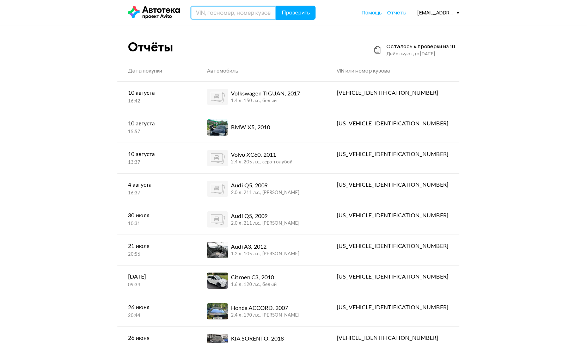
click at [217, 14] on input "text" at bounding box center [233, 13] width 86 height 14
paste input "[US_VEHICLE_IDENTIFICATION_NUMBER]"
type input "[US_VEHICLE_IDENTIFICATION_NUMBER]"
click at [301, 13] on span "Проверить" at bounding box center [296, 13] width 28 height 6
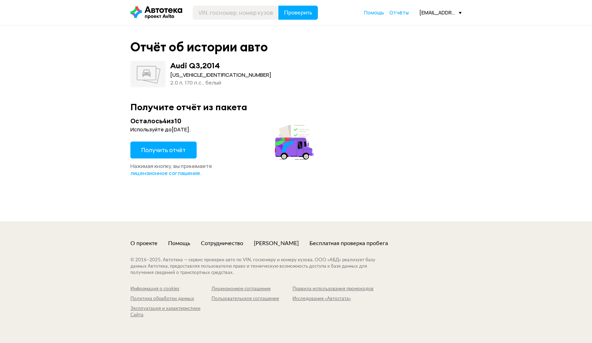
click at [181, 148] on span "Получить отчёт" at bounding box center [163, 150] width 44 height 8
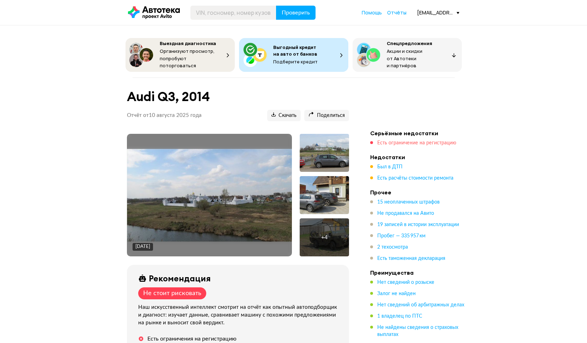
click at [390, 141] on span "Есть ограничение на регистрацию" at bounding box center [416, 143] width 79 height 5
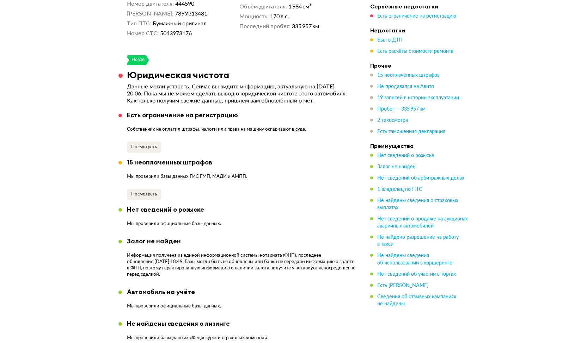
scroll to position [416, 0]
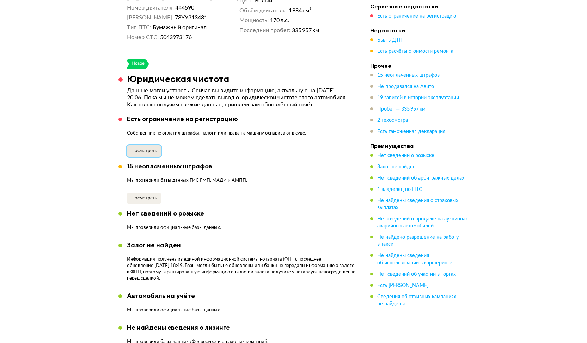
click at [147, 149] on span "Посмотреть" at bounding box center [144, 151] width 26 height 5
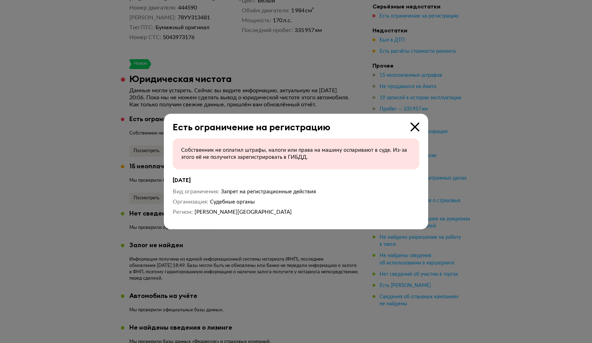
click at [419, 124] on div "Есть ограничение на регистрацию Собственник не оплатил штрафы, налоги или права…" at bounding box center [296, 171] width 264 height 115
click at [414, 125] on icon at bounding box center [415, 127] width 9 height 9
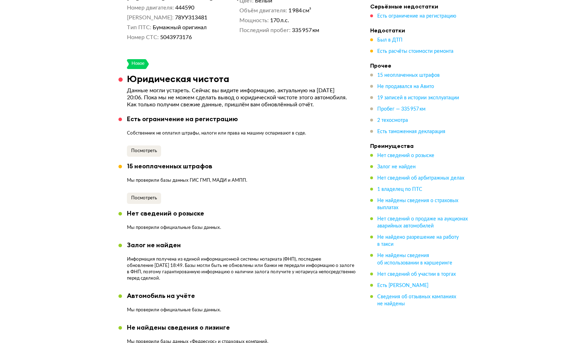
click at [412, 114] on ul "15 неоплаченных штрафов Не продавался на Авито 19 записей в истории эксплуатаци…" at bounding box center [419, 103] width 99 height 63
click at [408, 111] on span "Пробег — 335 957 км" at bounding box center [401, 109] width 48 height 5
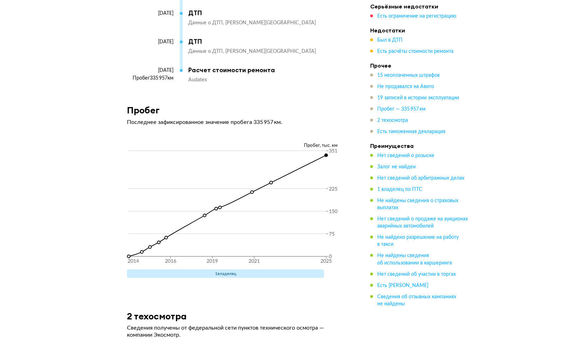
click at [389, 44] on ul "Был в ДТП Есть расчёты стоимости ремонта" at bounding box center [419, 46] width 99 height 18
click at [390, 42] on span "Был в ДТП" at bounding box center [389, 40] width 25 height 5
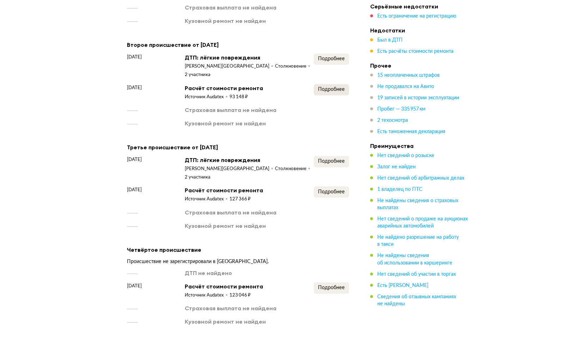
scroll to position [1049, 0]
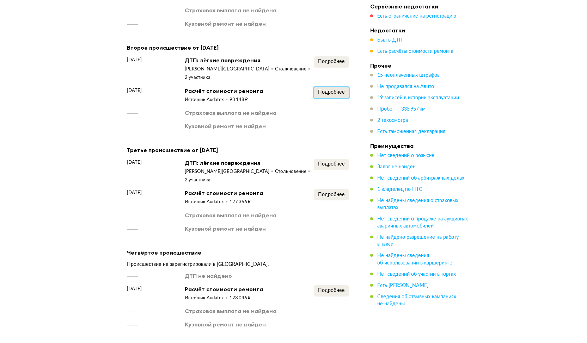
click at [325, 87] on button "Подробнее" at bounding box center [331, 92] width 35 height 11
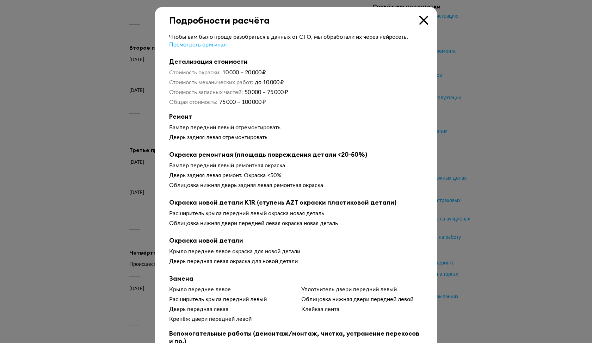
click at [416, 24] on div "Подробности расчёта" at bounding box center [296, 16] width 282 height 19
click at [419, 21] on icon at bounding box center [423, 20] width 9 height 9
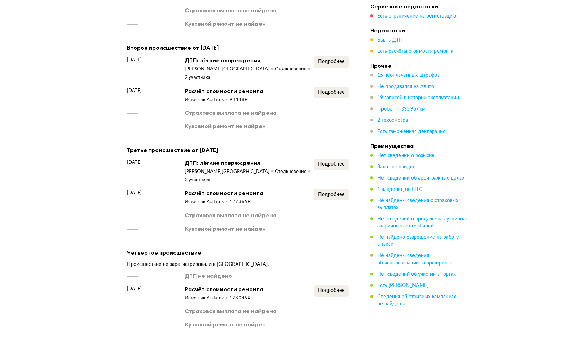
click at [321, 68] on div "Подробнее" at bounding box center [331, 68] width 35 height 25
click at [324, 65] on button "Подробнее" at bounding box center [331, 61] width 35 height 11
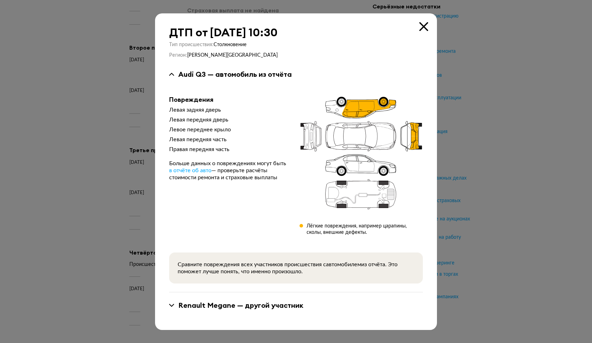
click at [429, 30] on div "ДТП от [DATE] 10:30 Тип происшествия : Столкновение Регион : [PERSON_NAME][GEOG…" at bounding box center [296, 171] width 282 height 317
click at [421, 29] on icon at bounding box center [423, 26] width 9 height 9
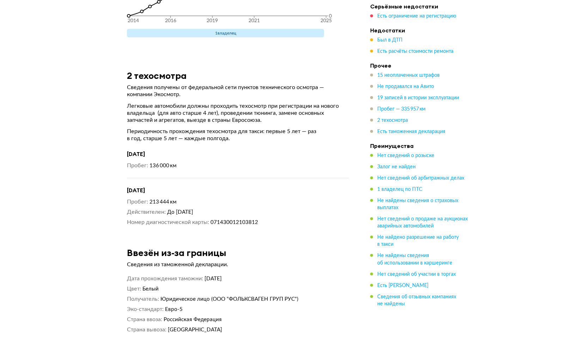
scroll to position [2974, 0]
